Goal: Information Seeking & Learning: Learn about a topic

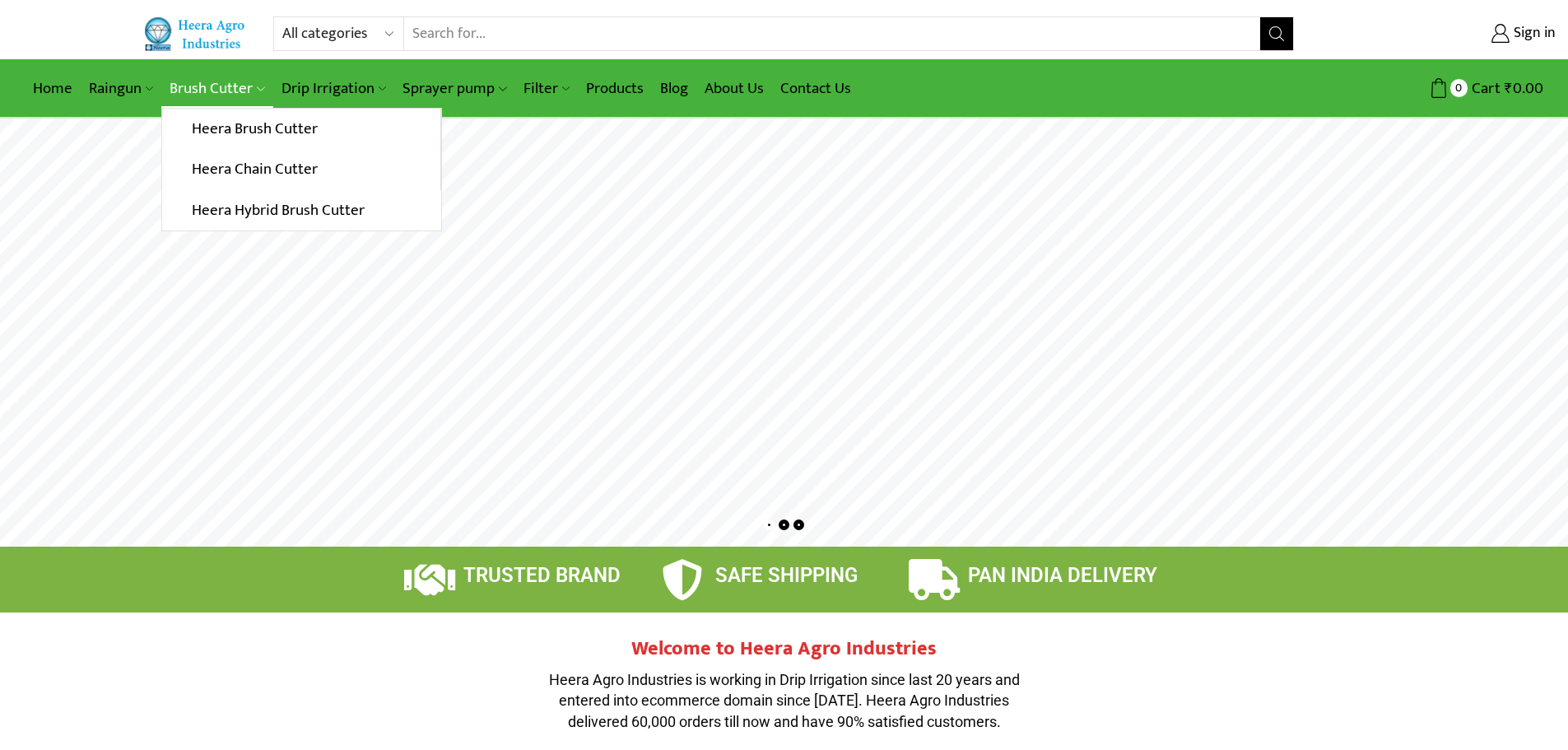
click at [254, 91] on link "Brush Cutter" at bounding box center [217, 89] width 111 height 39
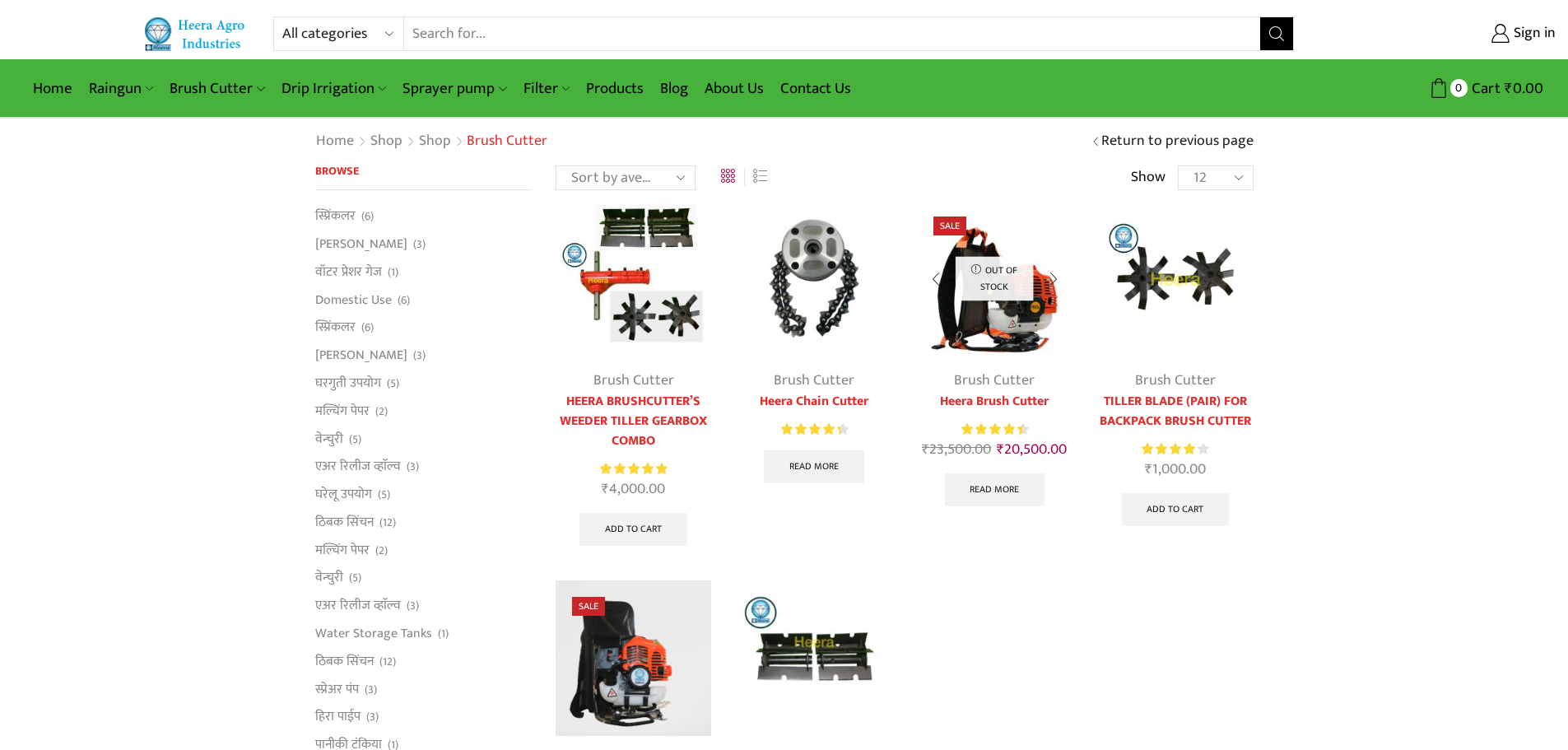
click at [1023, 399] on link "Heera Brush Cutter" at bounding box center [994, 401] width 155 height 19
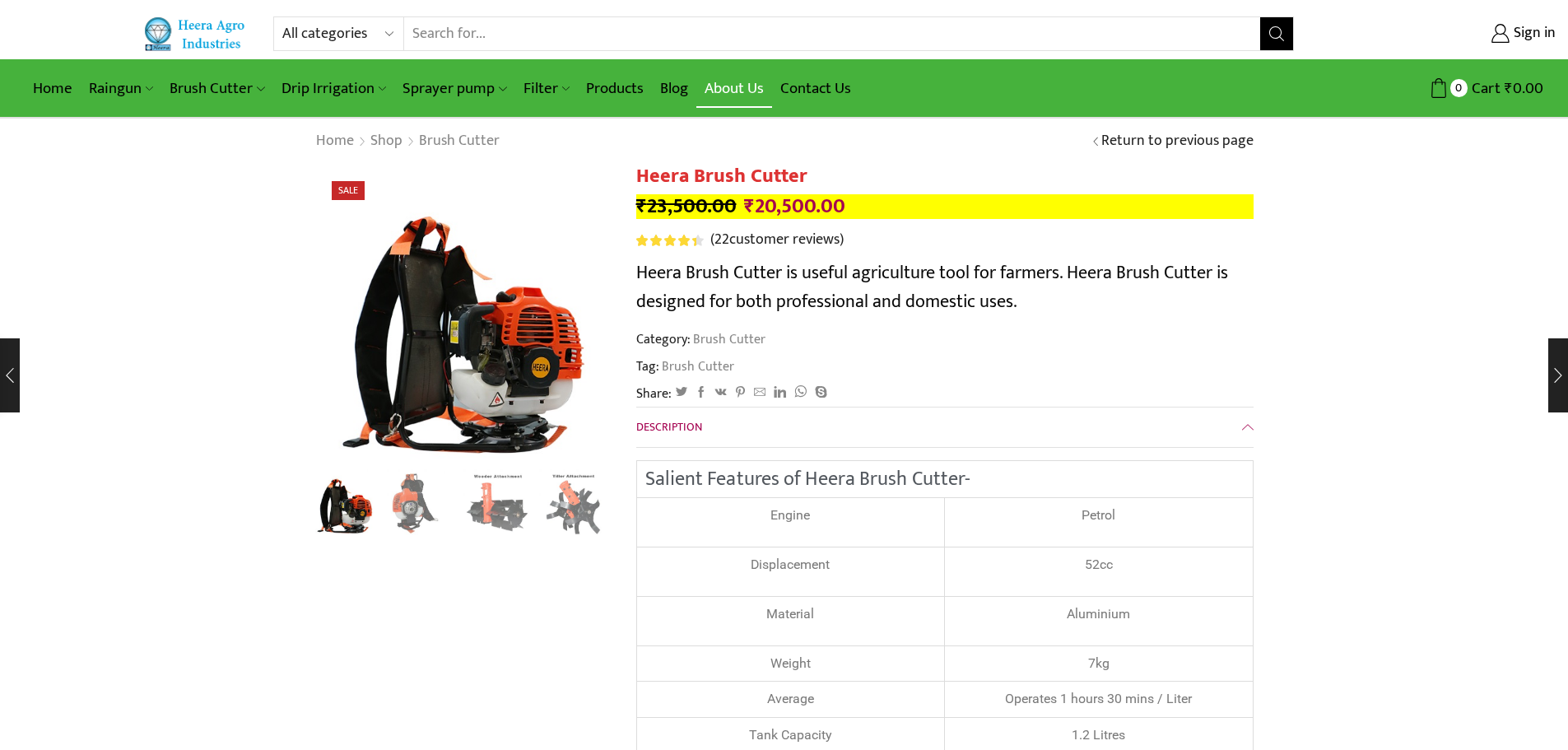
click at [741, 91] on link "About Us" at bounding box center [735, 89] width 76 height 39
